Goal: Obtain resource: Obtain resource

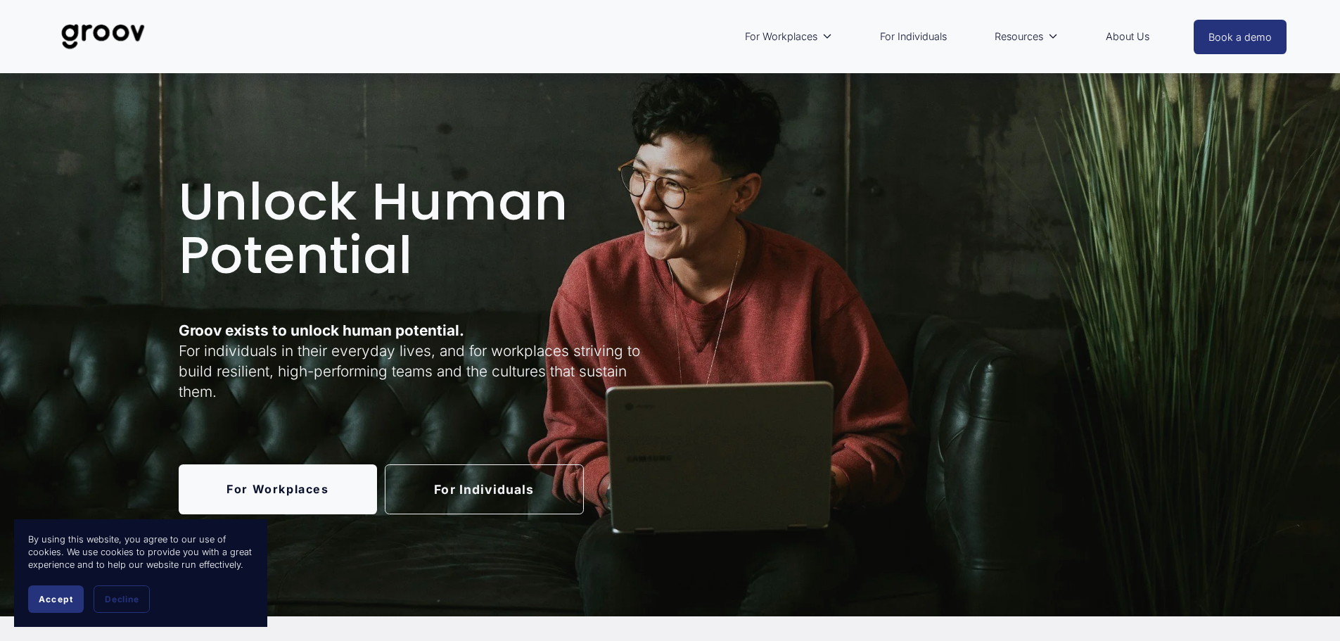
click at [442, 492] on link "For Individuals" at bounding box center [484, 489] width 199 height 50
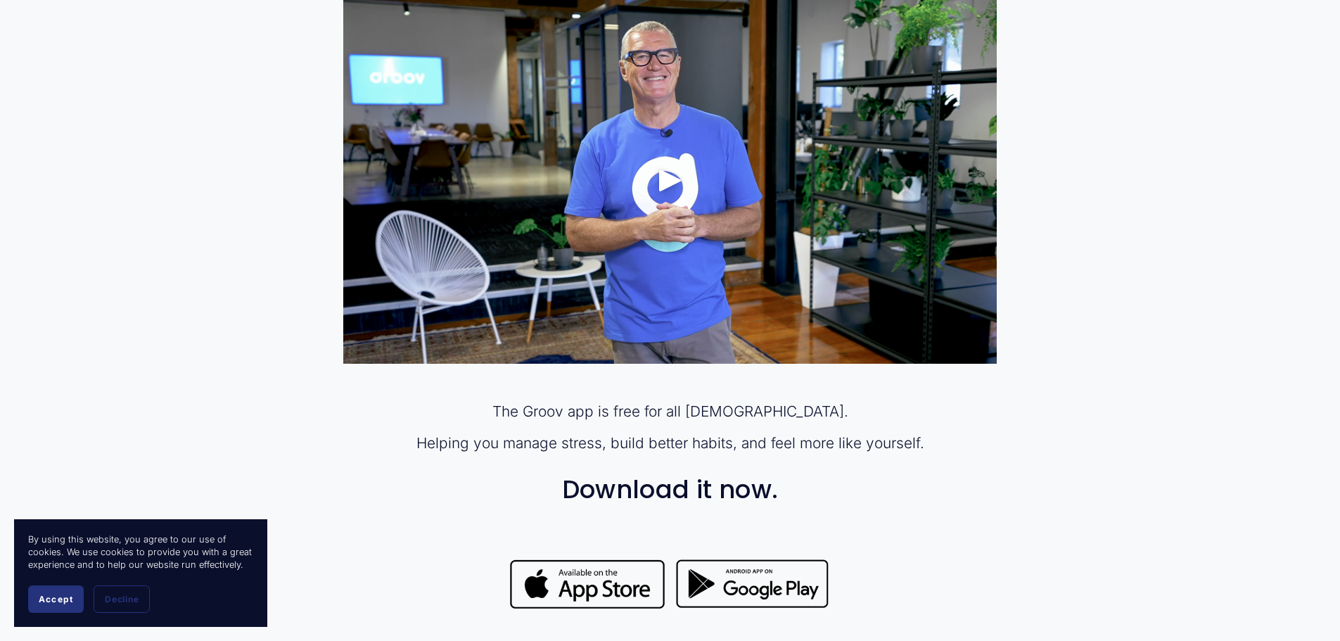
scroll to position [914, 0]
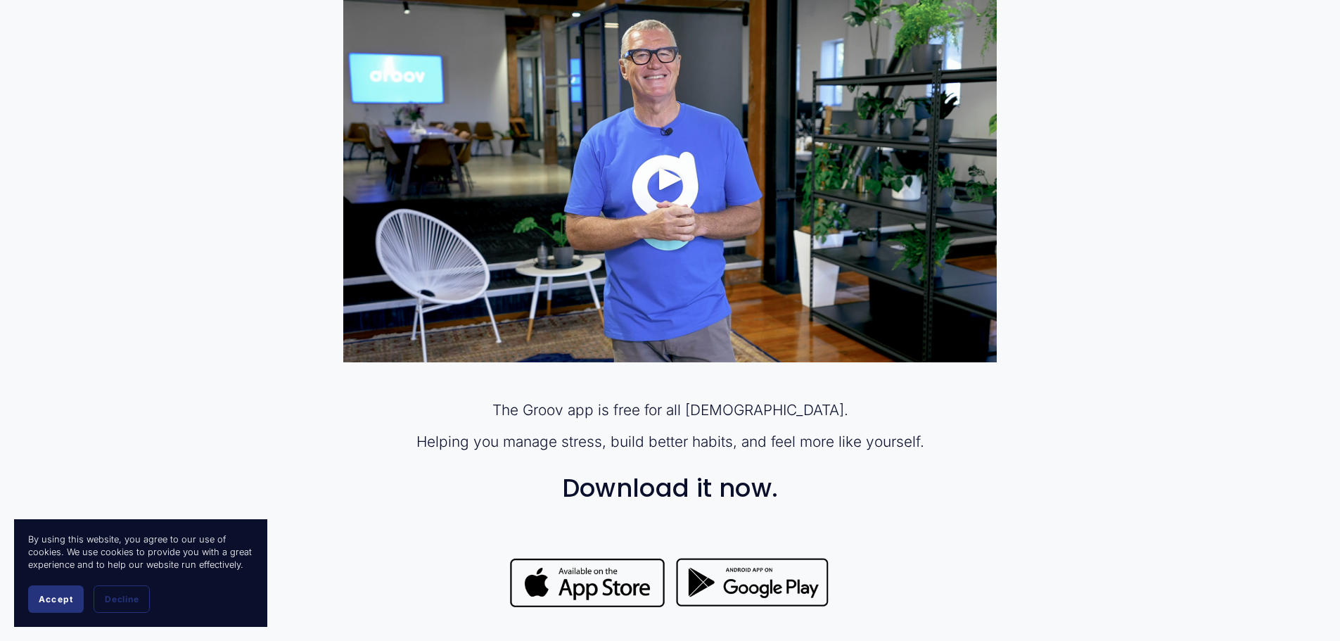
click at [649, 183] on div at bounding box center [669, 178] width 653 height 367
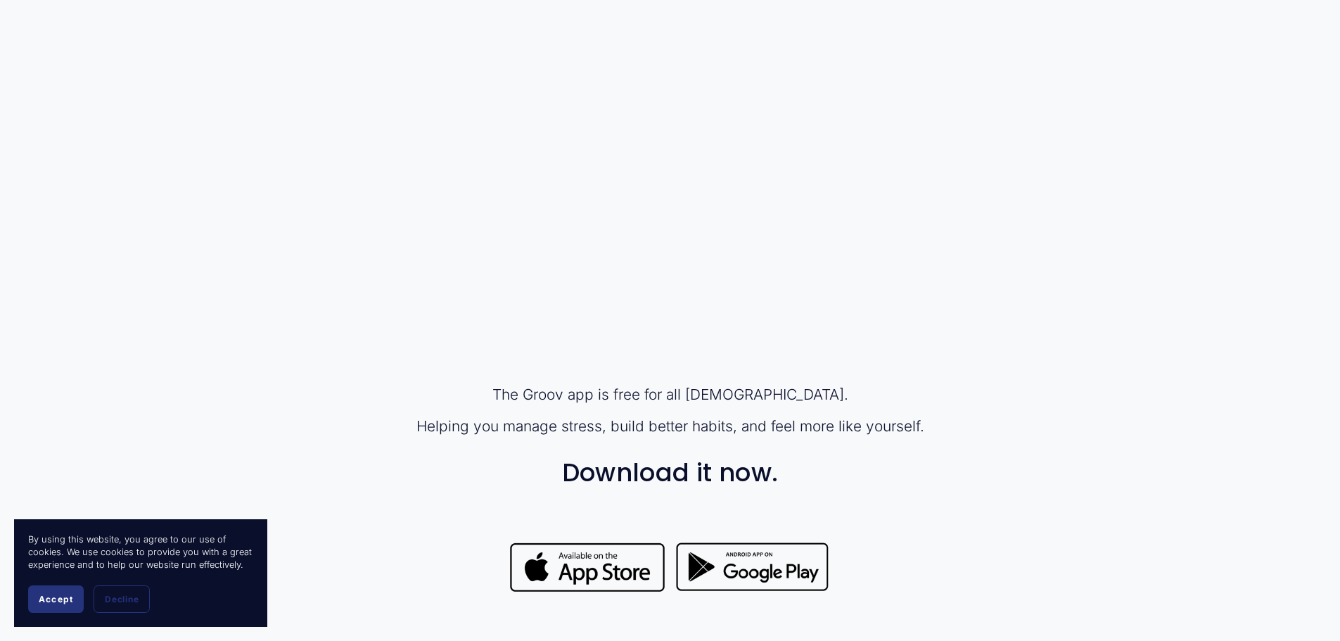
scroll to position [844, 0]
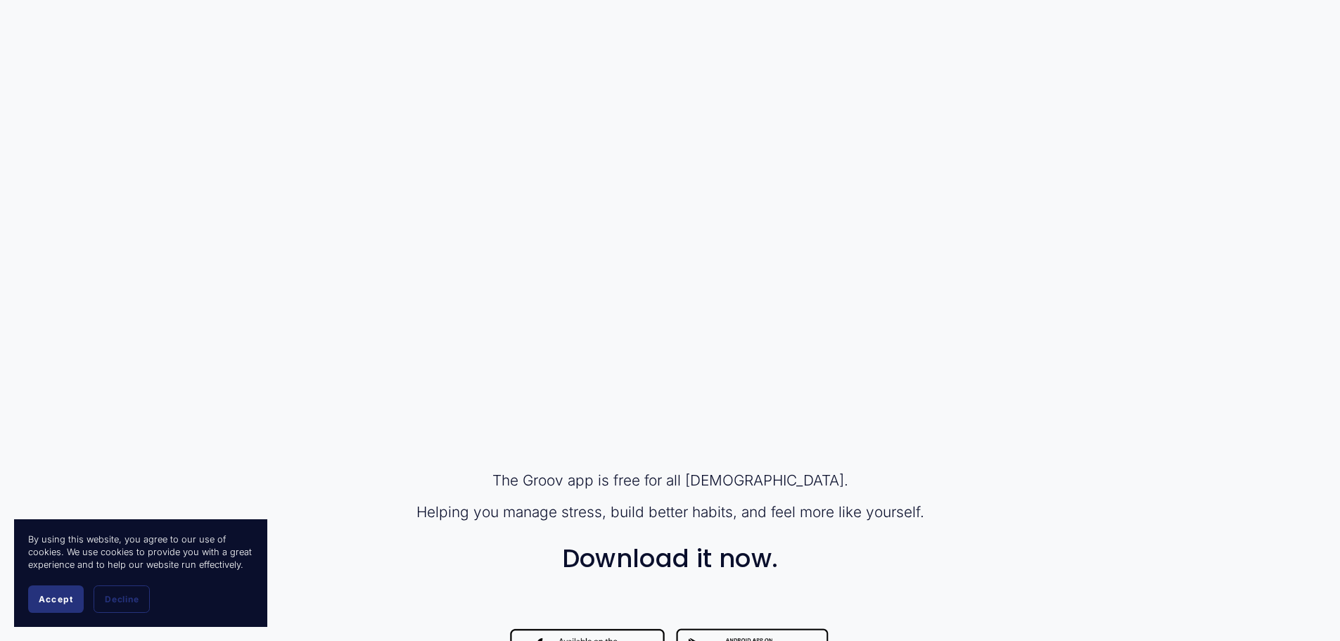
click at [1087, 197] on div "The Groov app is free for all [DEMOGRAPHIC_DATA]. Helping you manage stress, bu…" at bounding box center [670, 393] width 1340 height 656
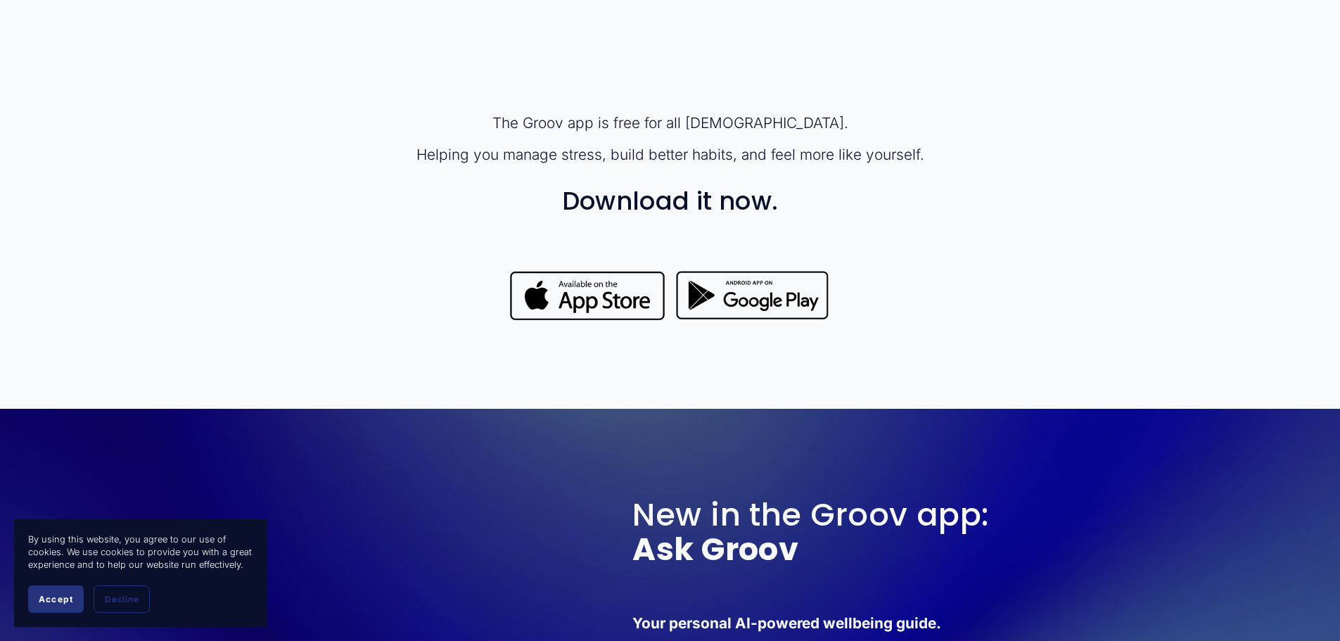
scroll to position [1055, 0]
